Goal: Transaction & Acquisition: Purchase product/service

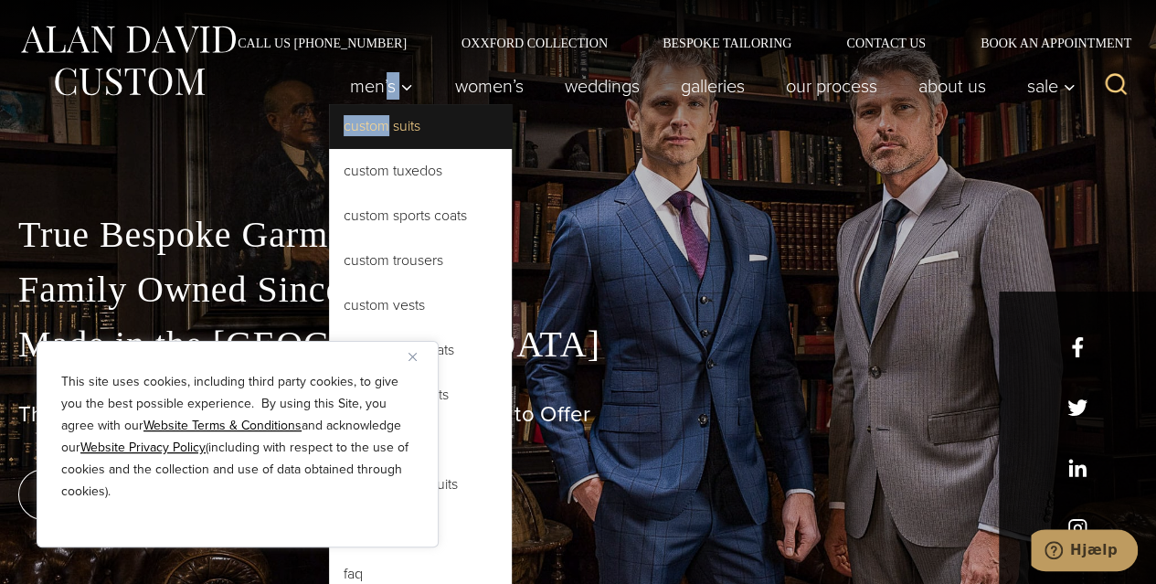
drag, startPoint x: 378, startPoint y: 85, endPoint x: 378, endPoint y: 131, distance: 45.7
click at [378, 104] on li "Men’s Custom Suits Custom Tuxedos Custom Sports Coats Custom Trousers Custom Ve…" at bounding box center [381, 86] width 105 height 37
click at [378, 131] on link "Custom Suits" at bounding box center [420, 126] width 183 height 44
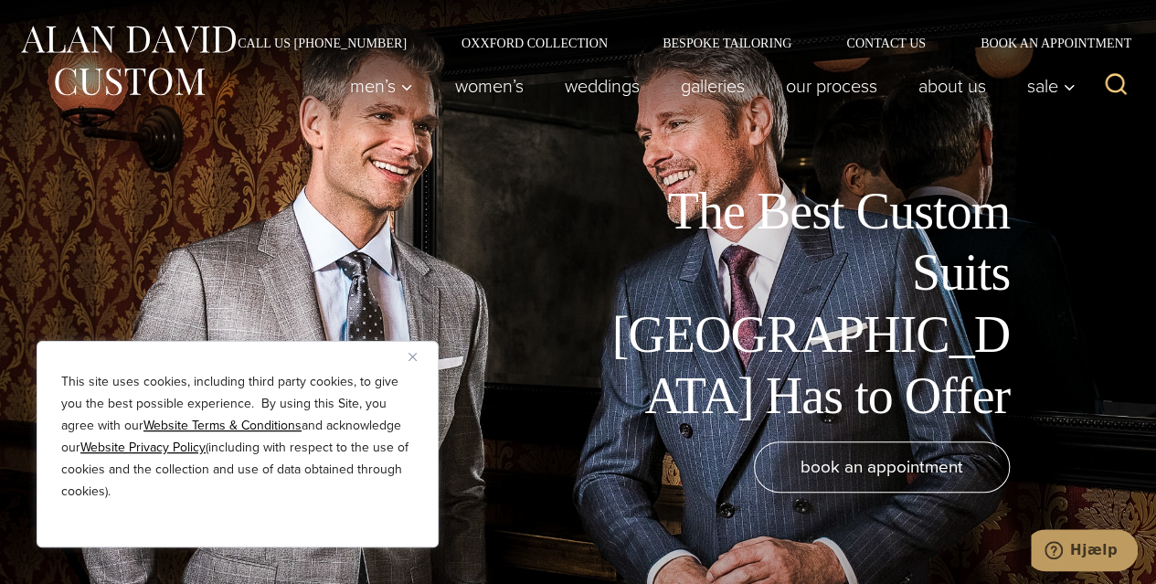
click at [408, 357] on div "This site uses cookies, including third party cookies, to give you the best pos…" at bounding box center [238, 444] width 402 height 207
click at [425, 351] on button "Close" at bounding box center [420, 356] width 22 height 22
